Goal: Download file/media

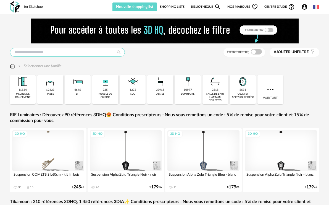
click at [84, 50] on input "text" at bounding box center [67, 52] width 115 height 9
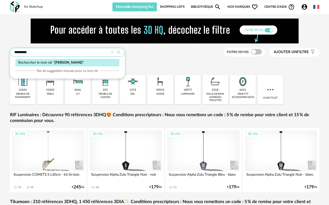
type input "*********"
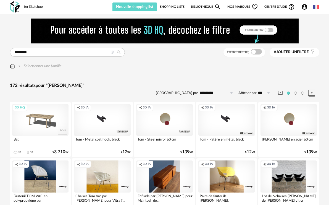
click at [111, 52] on icon at bounding box center [113, 53] width 4 height 4
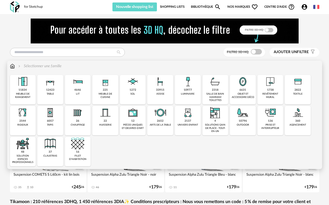
click at [12, 64] on img at bounding box center [12, 66] width 5 height 6
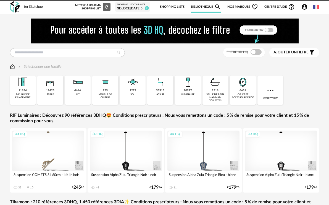
click at [187, 91] on div "10977" at bounding box center [188, 91] width 8 height 4
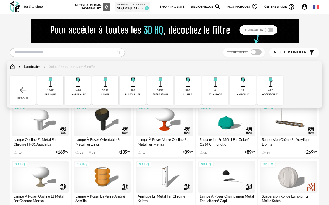
click at [162, 89] on div "3139" at bounding box center [160, 91] width 7 height 4
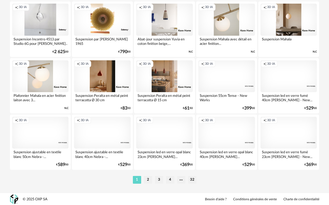
scroll to position [1060, 0]
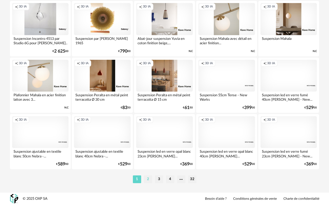
click at [148, 178] on li "2" at bounding box center [148, 179] width 8 height 8
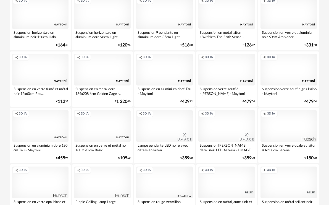
scroll to position [221, 0]
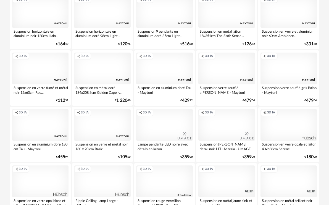
click at [225, 77] on div "Creation icon 3D IA" at bounding box center [226, 69] width 57 height 32
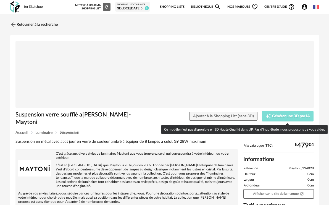
click at [276, 115] on span "Générer une 3D par IA" at bounding box center [291, 116] width 38 height 4
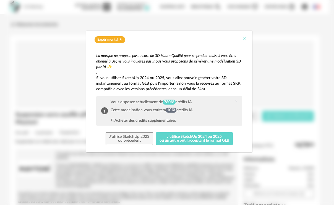
click at [244, 40] on icon "Close" at bounding box center [244, 38] width 4 height 4
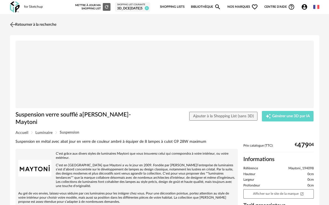
click at [13, 22] on img at bounding box center [13, 24] width 8 height 8
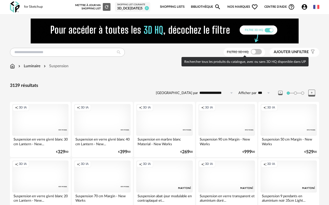
click at [259, 51] on span at bounding box center [256, 52] width 11 height 6
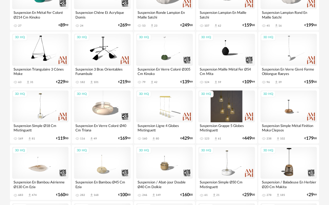
scroll to position [166, 0]
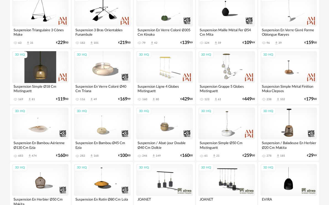
click at [50, 71] on div "3D HQ" at bounding box center [40, 67] width 57 height 32
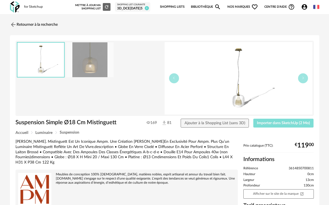
click at [275, 123] on span "Importer dans SketchUp (2 Mo)" at bounding box center [283, 123] width 53 height 4
